Goal: Information Seeking & Learning: Learn about a topic

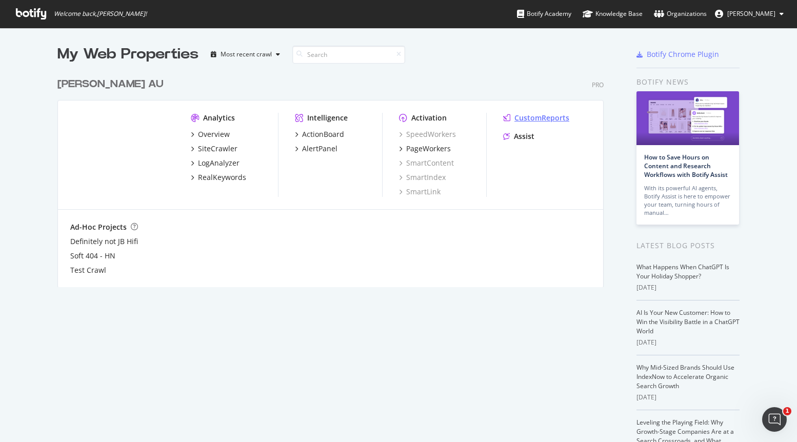
click at [534, 115] on div "CustomReports" at bounding box center [542, 118] width 55 height 10
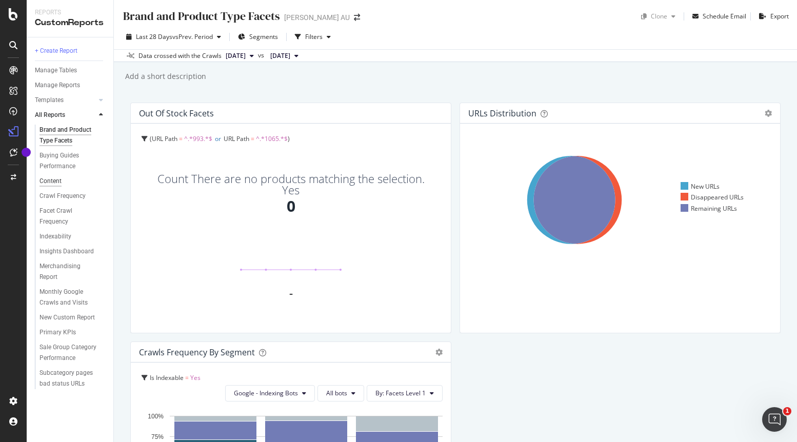
click at [47, 184] on div "Content" at bounding box center [51, 181] width 22 height 11
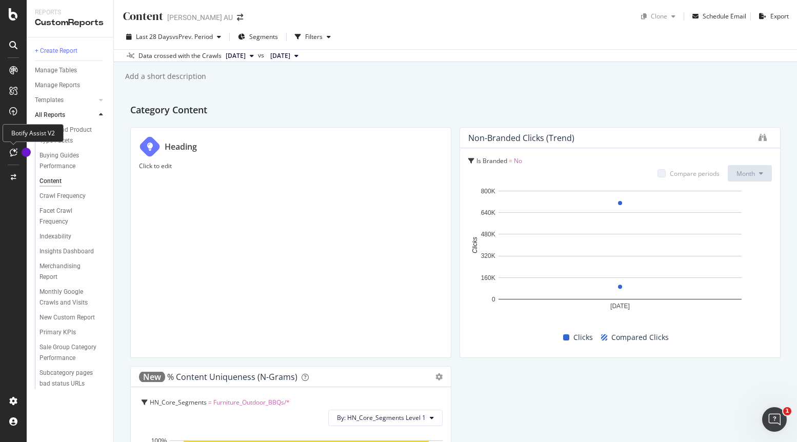
click at [14, 156] on icon at bounding box center [14, 152] width 8 height 8
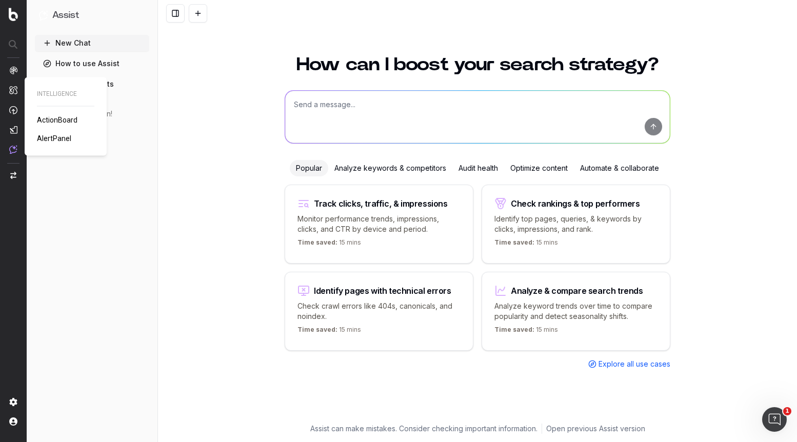
click at [14, 90] on img at bounding box center [13, 90] width 8 height 9
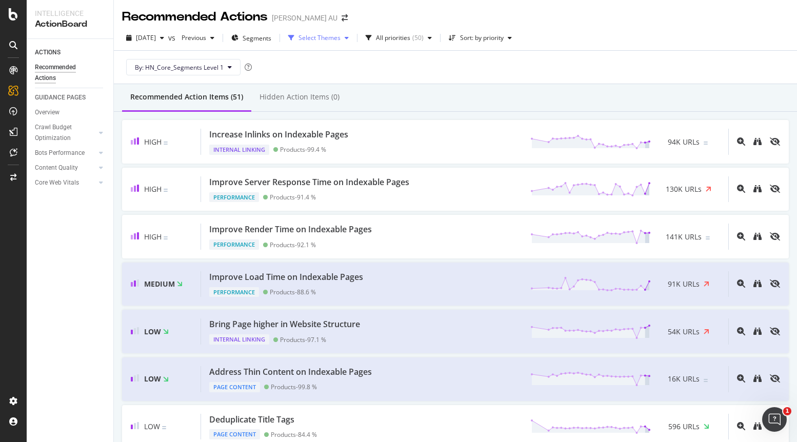
click at [349, 37] on icon "button" at bounding box center [347, 38] width 4 height 6
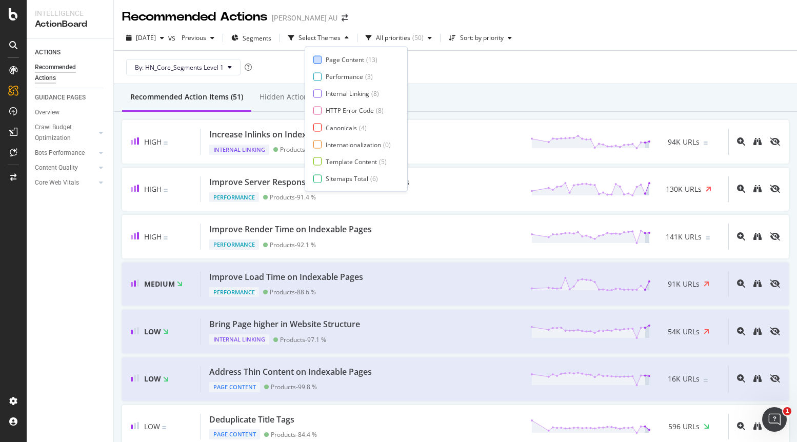
drag, startPoint x: 321, startPoint y: 58, endPoint x: 339, endPoint y: 59, distance: 18.5
click at [321, 58] on div at bounding box center [318, 59] width 8 height 8
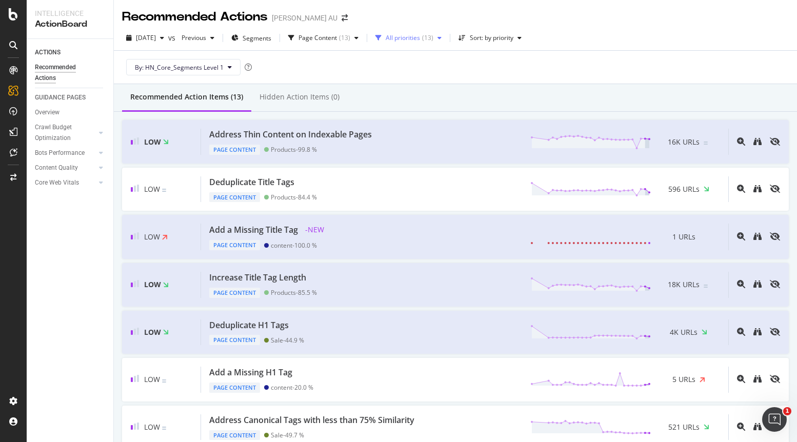
click at [442, 38] on icon "button" at bounding box center [440, 38] width 4 height 6
click at [514, 41] on div "Sort: by priority" at bounding box center [492, 38] width 44 height 6
click at [337, 38] on div "Page Content" at bounding box center [318, 38] width 38 height 6
click at [271, 36] on span "Segments" at bounding box center [257, 38] width 29 height 9
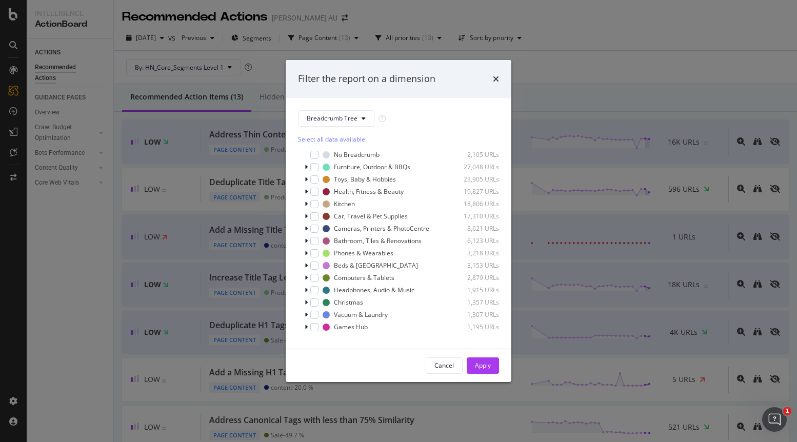
click at [409, 20] on div "Filter the report on a dimension Breadcrumb Tree Select all data available No B…" at bounding box center [398, 221] width 797 height 442
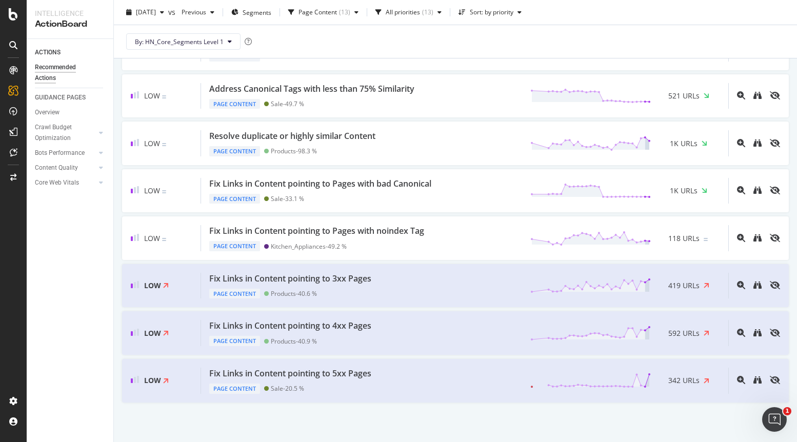
scroll to position [336, 0]
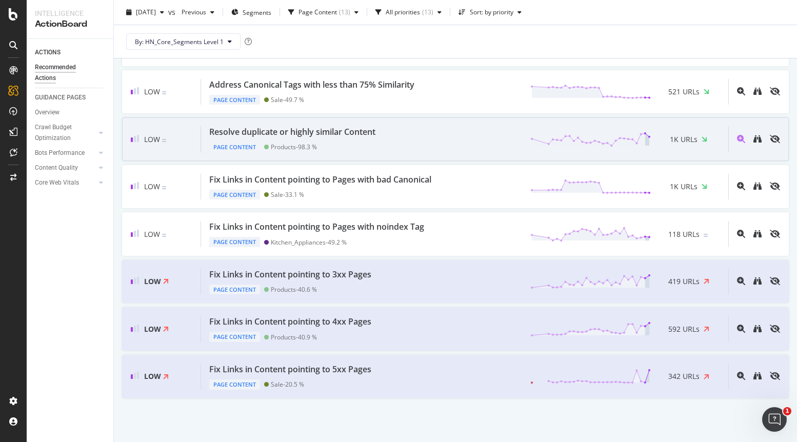
click at [347, 133] on div "Resolve duplicate or highly similar Content" at bounding box center [292, 132] width 166 height 12
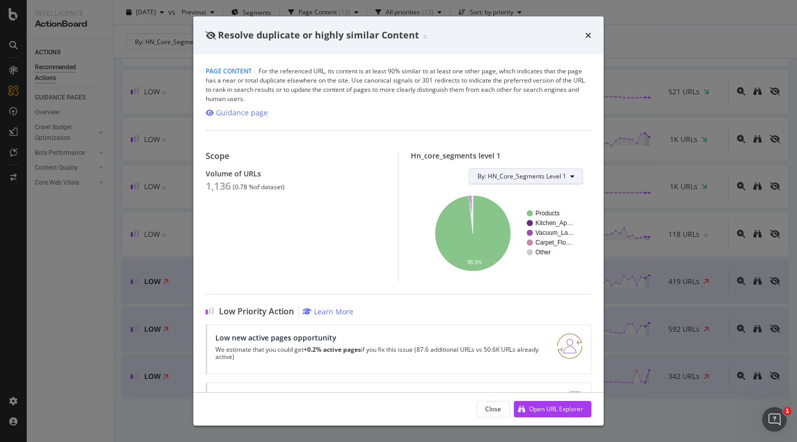
click at [482, 176] on span "By: HN_Core_Segments Level 1" at bounding box center [522, 176] width 89 height 9
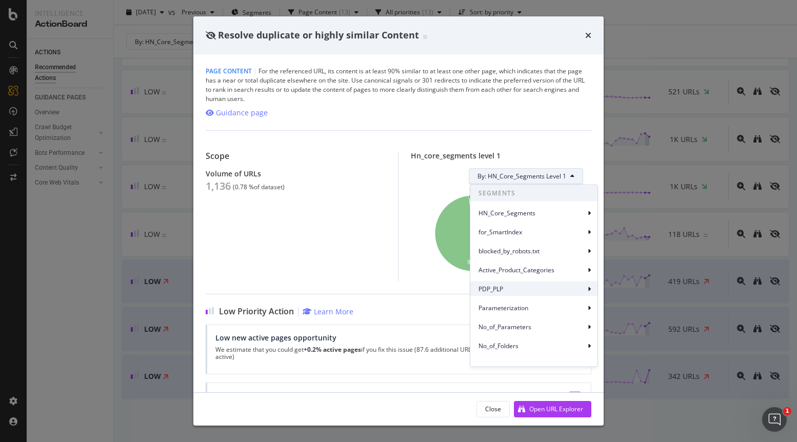
click at [518, 286] on span "PDP_PLP" at bounding box center [532, 288] width 107 height 9
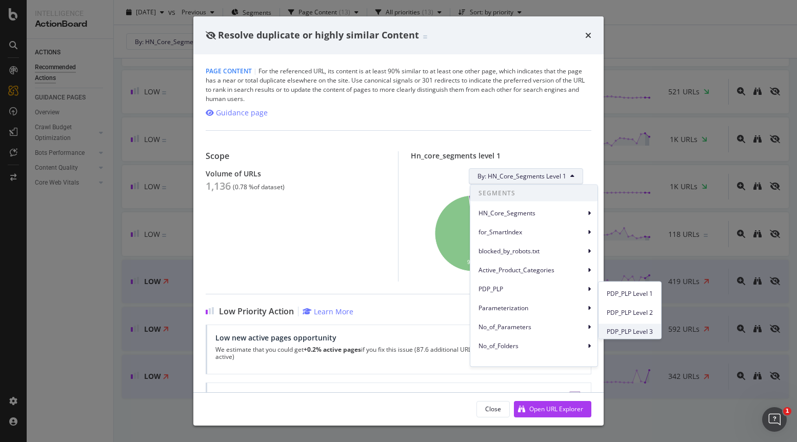
click at [619, 330] on span "PDP_PLP Level 3" at bounding box center [630, 331] width 46 height 9
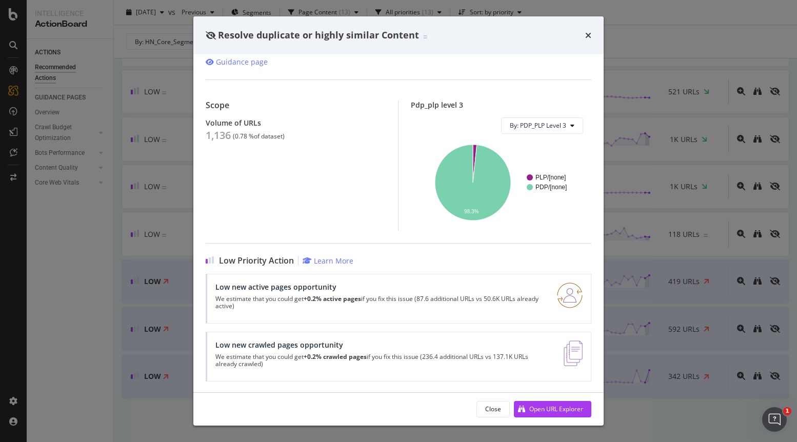
scroll to position [52, 0]
click at [588, 34] on icon "times" at bounding box center [589, 35] width 6 height 8
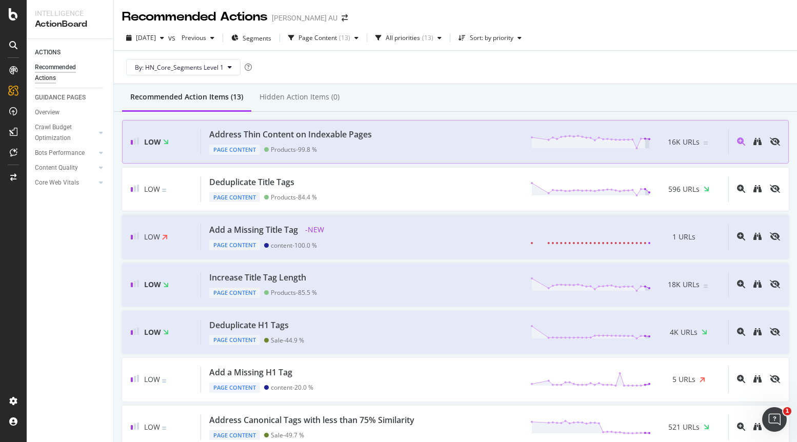
click at [368, 141] on div "Page Content Products - 99.8 %" at bounding box center [292, 148] width 167 height 14
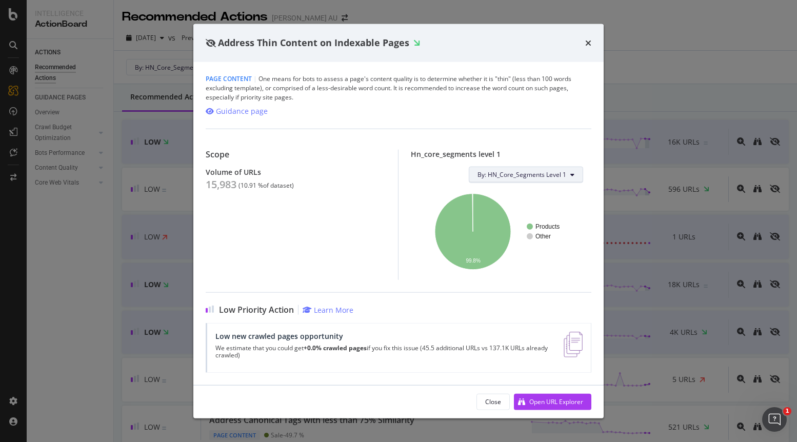
click at [539, 178] on span "By: HN_Core_Segments Level 1" at bounding box center [522, 174] width 89 height 9
click at [504, 132] on div "Scope Volume of URLs 15,983 ( 10.91 % of dataset ) Hn_core_segments level 1 By:…" at bounding box center [399, 203] width 386 height 151
click at [540, 400] on div "Open URL Explorer" at bounding box center [557, 402] width 54 height 9
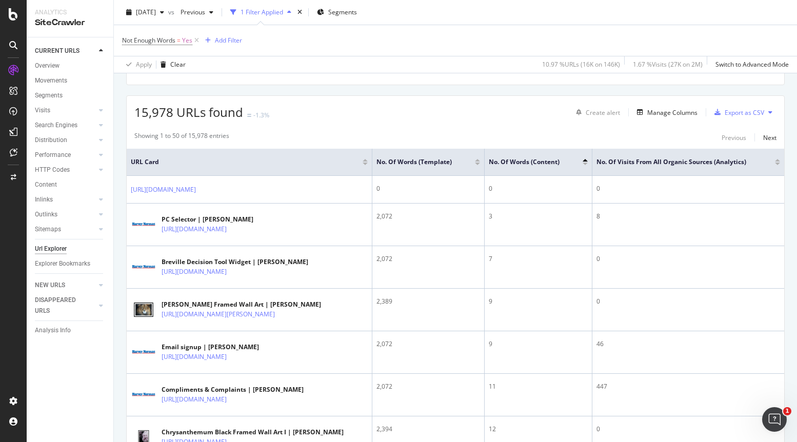
scroll to position [163, 0]
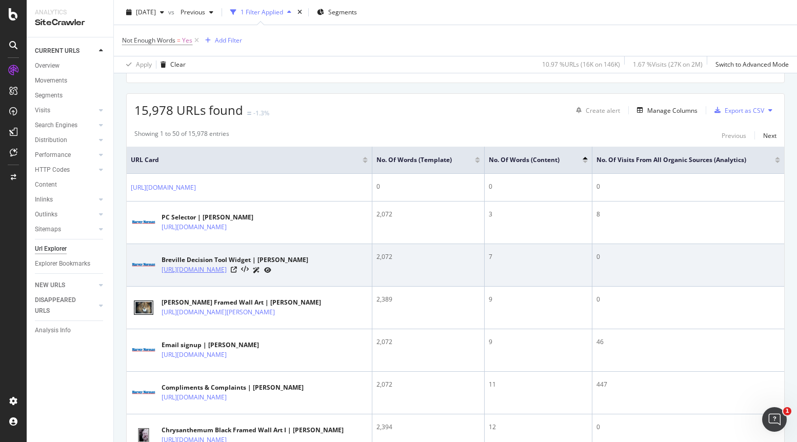
click at [227, 268] on link "[URL][DOMAIN_NAME]" at bounding box center [194, 270] width 65 height 10
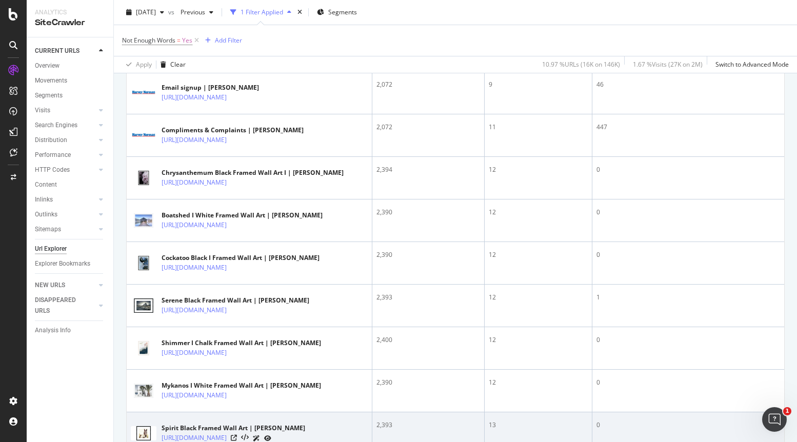
scroll to position [0, 0]
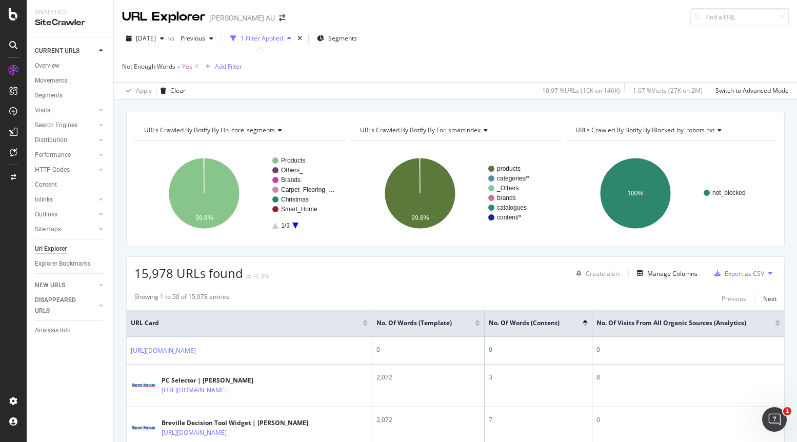
click at [271, 130] on span "URLs Crawled By Botify By hn_core_segments" at bounding box center [209, 130] width 131 height 9
drag, startPoint x: 291, startPoint y: 82, endPoint x: 291, endPoint y: 88, distance: 6.7
click at [290, 82] on div "Not Enough Words = Yes Add Filter" at bounding box center [455, 66] width 667 height 31
click at [355, 37] on span "Segments" at bounding box center [342, 38] width 29 height 9
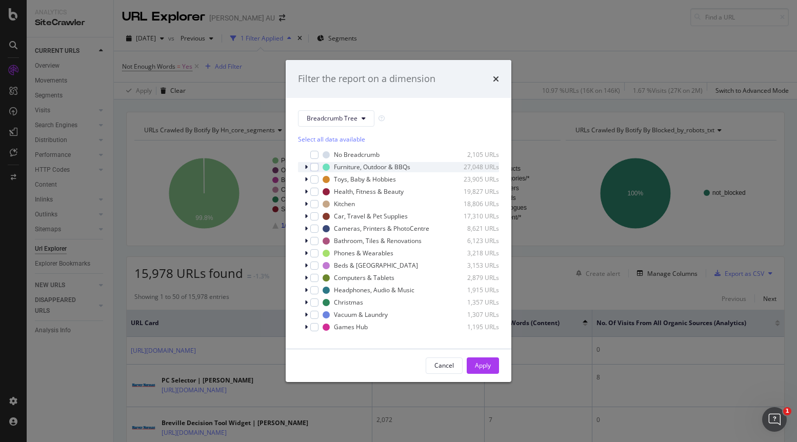
click at [307, 167] on icon "modal" at bounding box center [306, 167] width 3 height 6
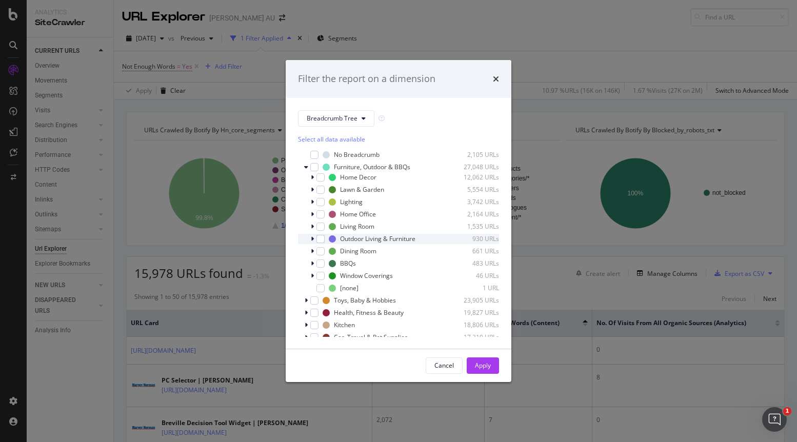
click at [313, 239] on icon "modal" at bounding box center [312, 239] width 3 height 6
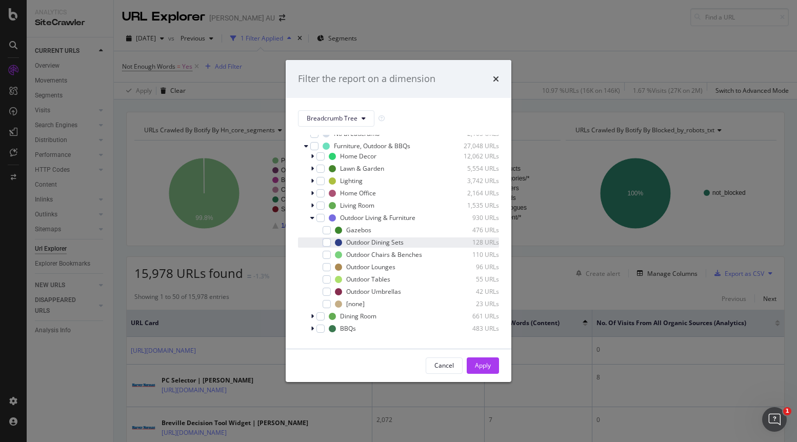
scroll to position [23, 0]
click at [326, 290] on div "modal" at bounding box center [327, 290] width 8 height 8
click at [472, 367] on button "Apply" at bounding box center [483, 366] width 32 height 16
